Goal: Information Seeking & Learning: Learn about a topic

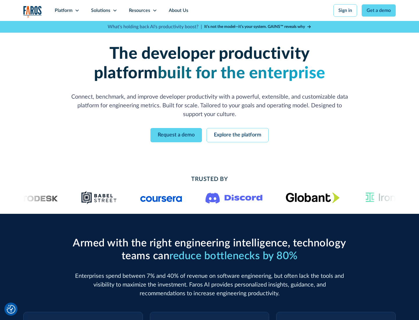
click at [77, 10] on icon at bounding box center [77, 10] width 5 height 5
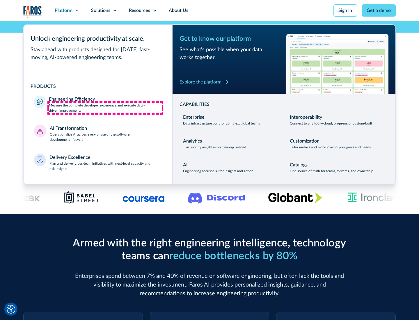
click at [105, 108] on p "Measure the complete developer experience and execute data-driven improvements" at bounding box center [105, 108] width 113 height 10
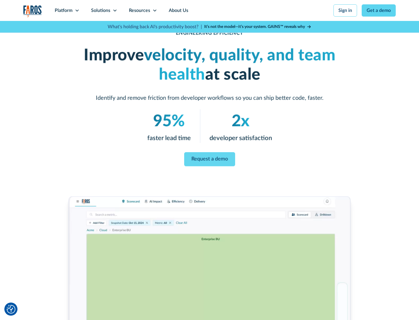
click at [210, 159] on link "Request a demo" at bounding box center [209, 159] width 51 height 14
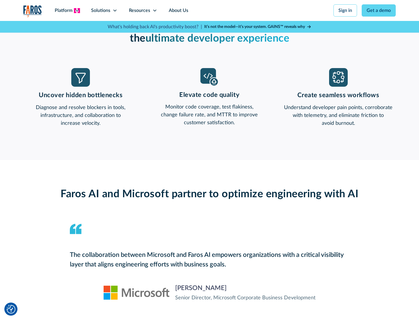
click at [77, 10] on icon at bounding box center [77, 10] width 5 height 5
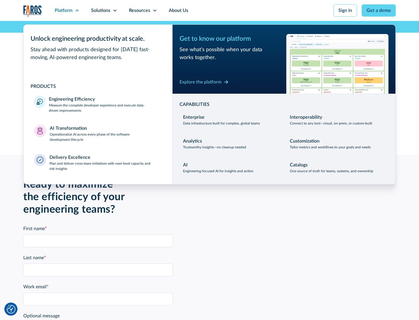
scroll to position [1277, 0]
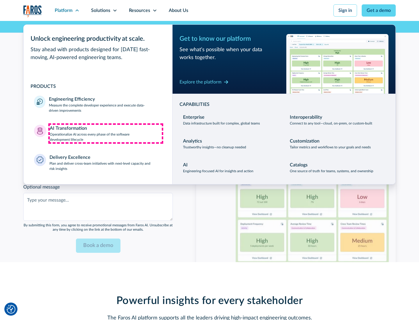
click at [106, 133] on p "Operationalize AI across every phase of the software development lifecycle" at bounding box center [106, 137] width 112 height 10
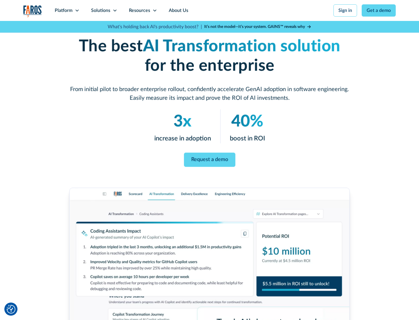
click at [210, 158] on link "Request a demo" at bounding box center [210, 160] width 52 height 14
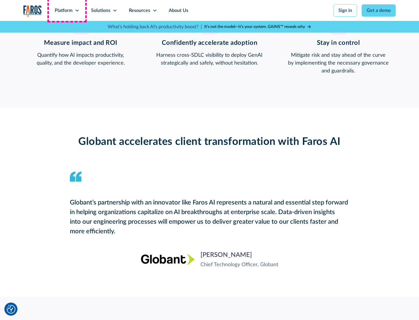
click at [67, 10] on div "Platform" at bounding box center [64, 10] width 18 height 7
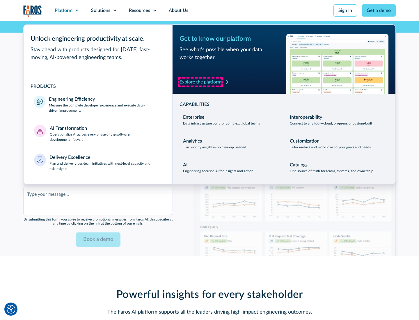
scroll to position [1416, 0]
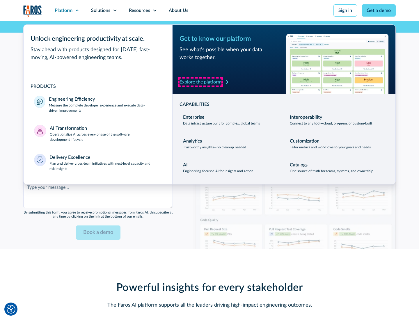
click at [201, 82] on div "Explore the platform" at bounding box center [201, 82] width 42 height 7
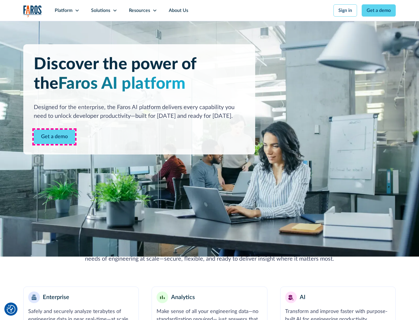
click at [54, 137] on link "Get a demo" at bounding box center [54, 137] width 41 height 14
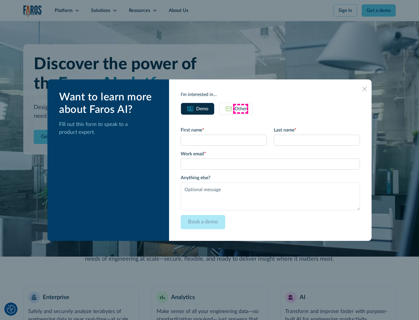
click at [241, 109] on div "Other" at bounding box center [241, 108] width 12 height 7
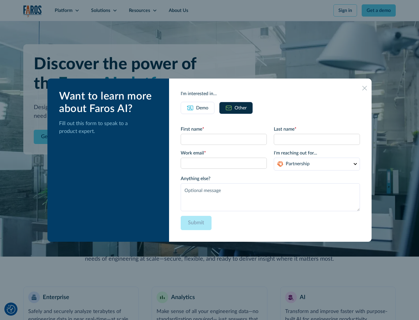
click at [202, 108] on div "Demo" at bounding box center [202, 108] width 12 height 7
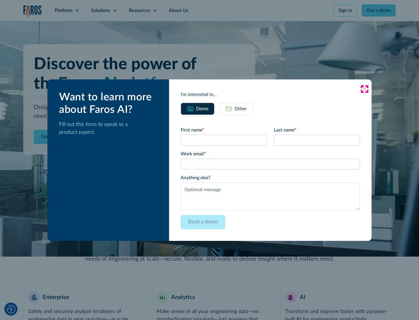
click at [365, 89] on icon at bounding box center [364, 89] width 5 height 5
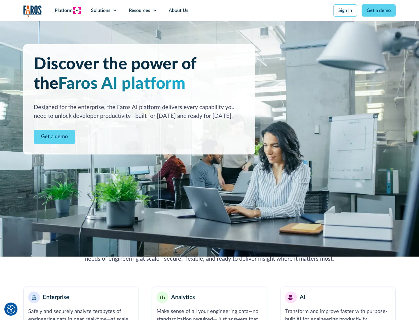
click at [77, 10] on icon at bounding box center [77, 10] width 5 height 5
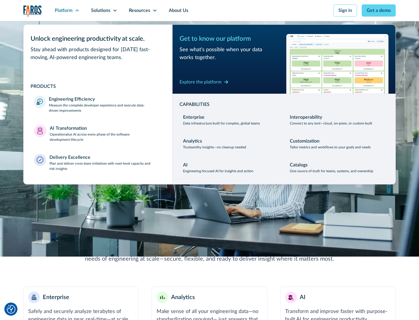
click at [105, 166] on p "Plan and deliver cross-team initiatives with next-level capacity and risk insig…" at bounding box center [105, 166] width 113 height 10
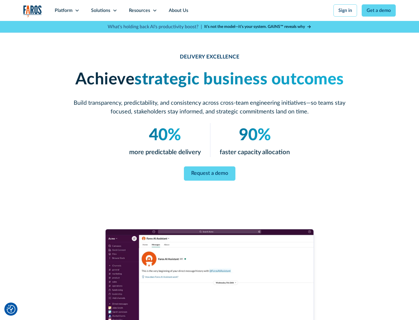
click at [115, 10] on icon at bounding box center [115, 10] width 5 height 5
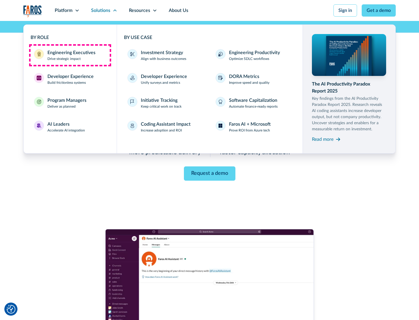
click at [70, 55] on div "Engineering Executives" at bounding box center [71, 52] width 48 height 7
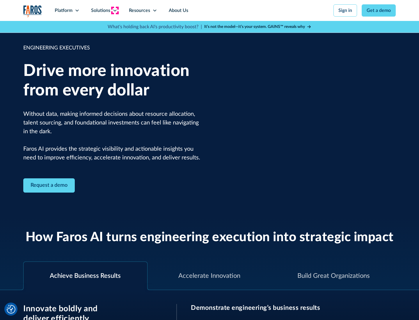
click at [115, 10] on icon at bounding box center [115, 10] width 5 height 5
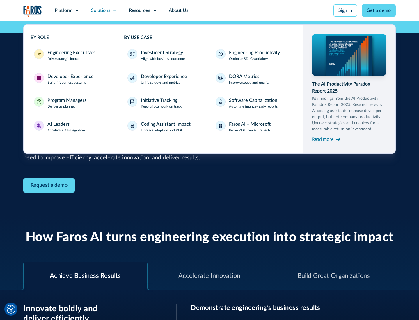
click at [70, 77] on div "Developer Experience" at bounding box center [70, 76] width 46 height 7
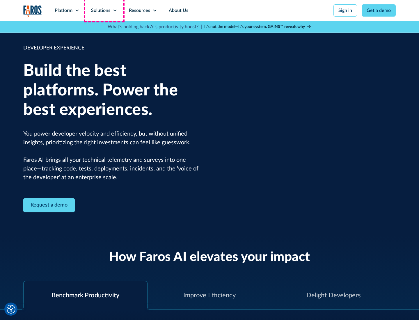
click at [104, 10] on div "Solutions" at bounding box center [100, 10] width 19 height 7
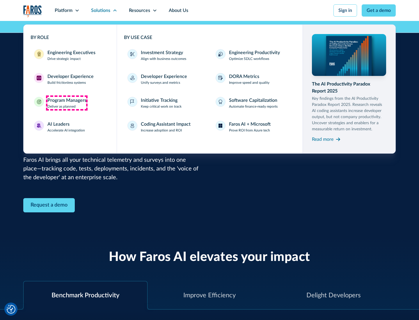
click at [67, 103] on div "Program Managers" at bounding box center [66, 100] width 39 height 7
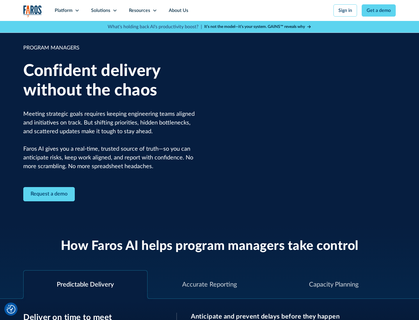
click at [115, 10] on icon at bounding box center [115, 10] width 5 height 5
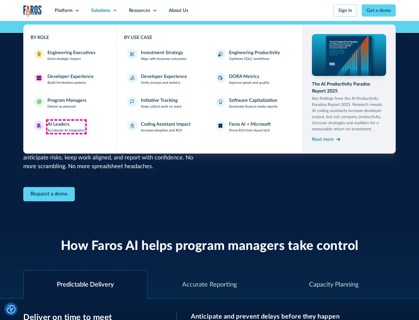
click at [66, 127] on div "AI Leaders" at bounding box center [58, 124] width 22 height 7
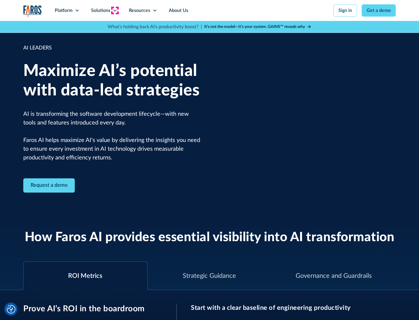
click at [115, 10] on icon at bounding box center [115, 10] width 5 height 5
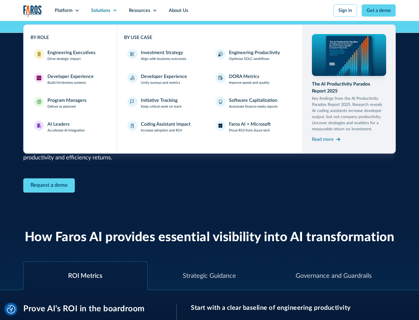
click at [161, 53] on div "Investment Strategy" at bounding box center [162, 52] width 42 height 7
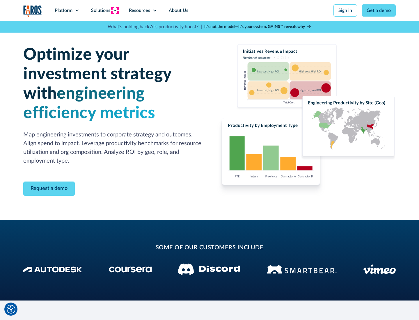
click at [115, 10] on icon at bounding box center [115, 10] width 5 height 5
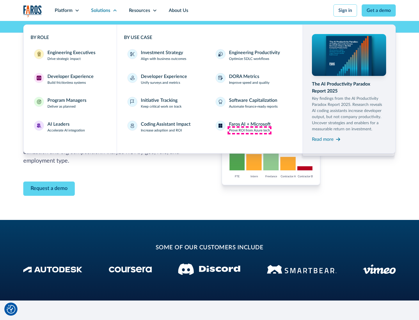
click at [249, 130] on p "Prove ROI from Azure tech" at bounding box center [249, 130] width 41 height 5
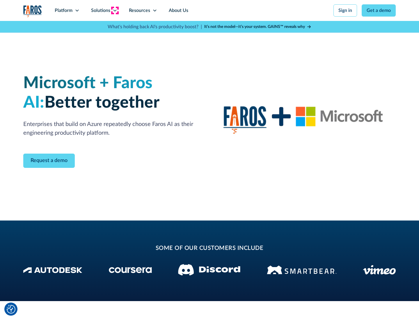
click at [115, 10] on icon at bounding box center [115, 10] width 5 height 5
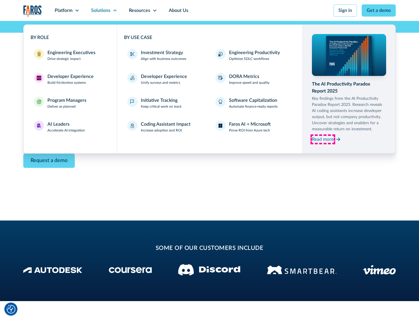
click at [323, 139] on div "Read more" at bounding box center [323, 139] width 22 height 7
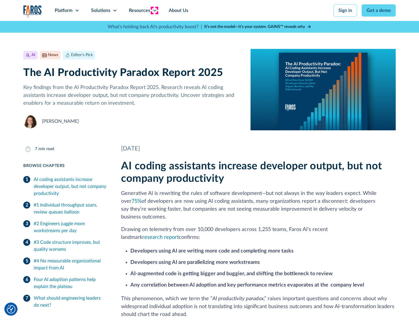
click at [154, 10] on icon at bounding box center [155, 10] width 5 height 5
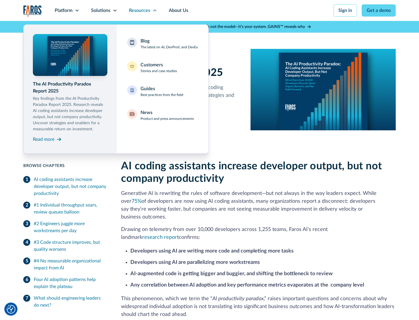
click at [169, 44] on div "Blog The latest on AI, DevProd, and DevEx" at bounding box center [169, 44] width 57 height 12
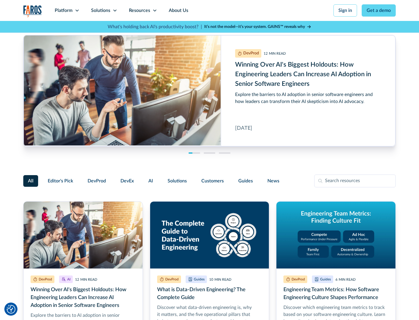
click at [379, 10] on link "Get a demo" at bounding box center [379, 10] width 34 height 12
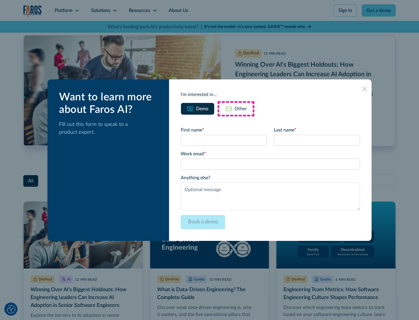
click at [236, 109] on div "Other" at bounding box center [241, 108] width 12 height 7
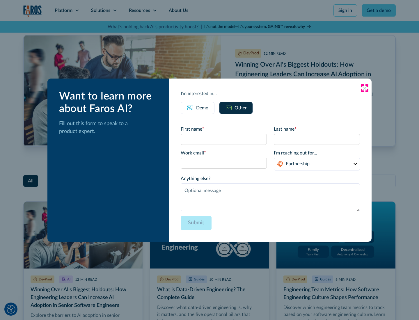
click at [365, 88] on icon at bounding box center [364, 88] width 5 height 5
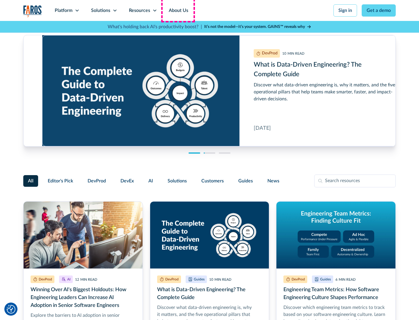
click at [178, 10] on link "About Us" at bounding box center [178, 10] width 31 height 21
